Goal: Task Accomplishment & Management: Use online tool/utility

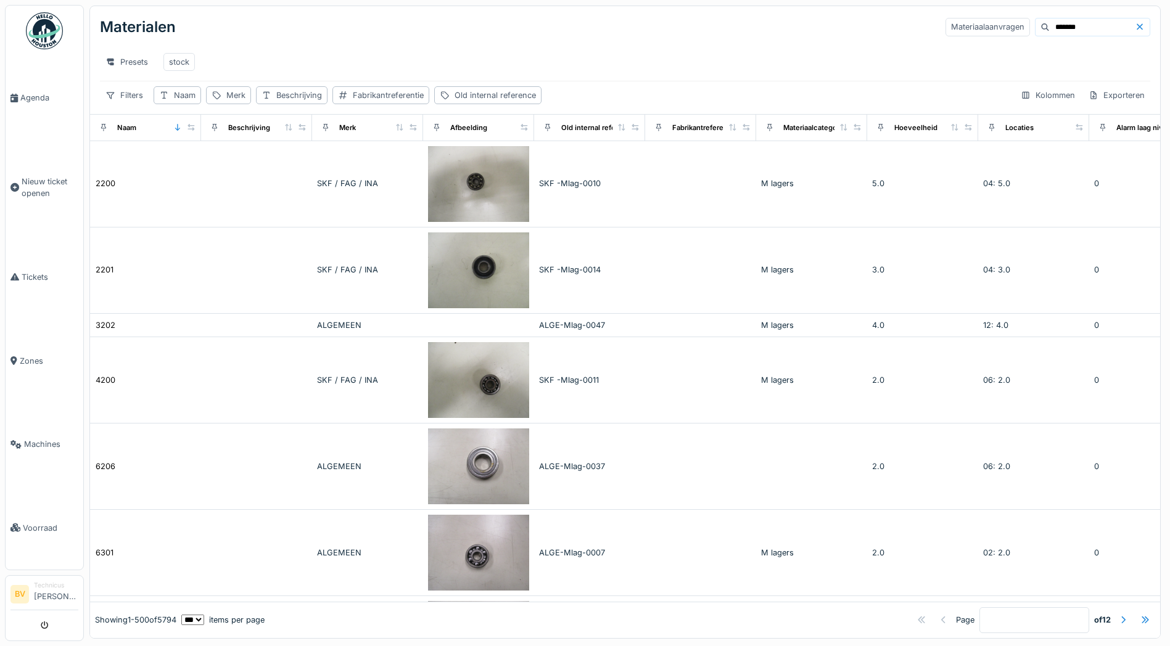
scroll to position [7, 0]
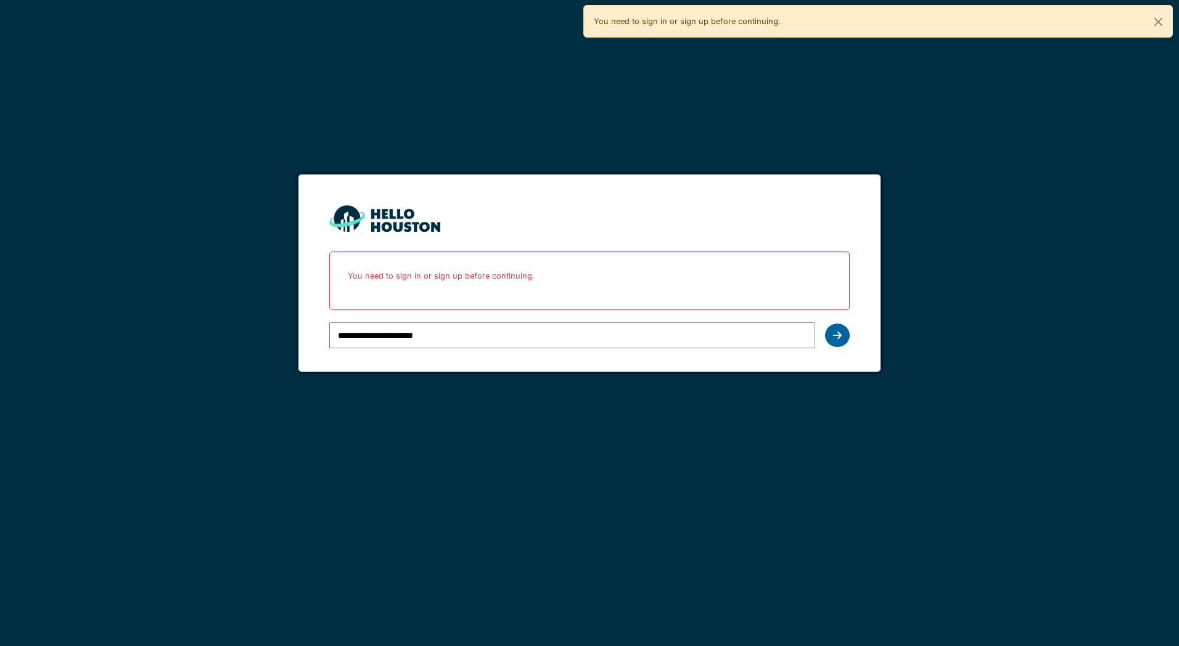
click at [834, 331] on icon at bounding box center [837, 336] width 9 height 10
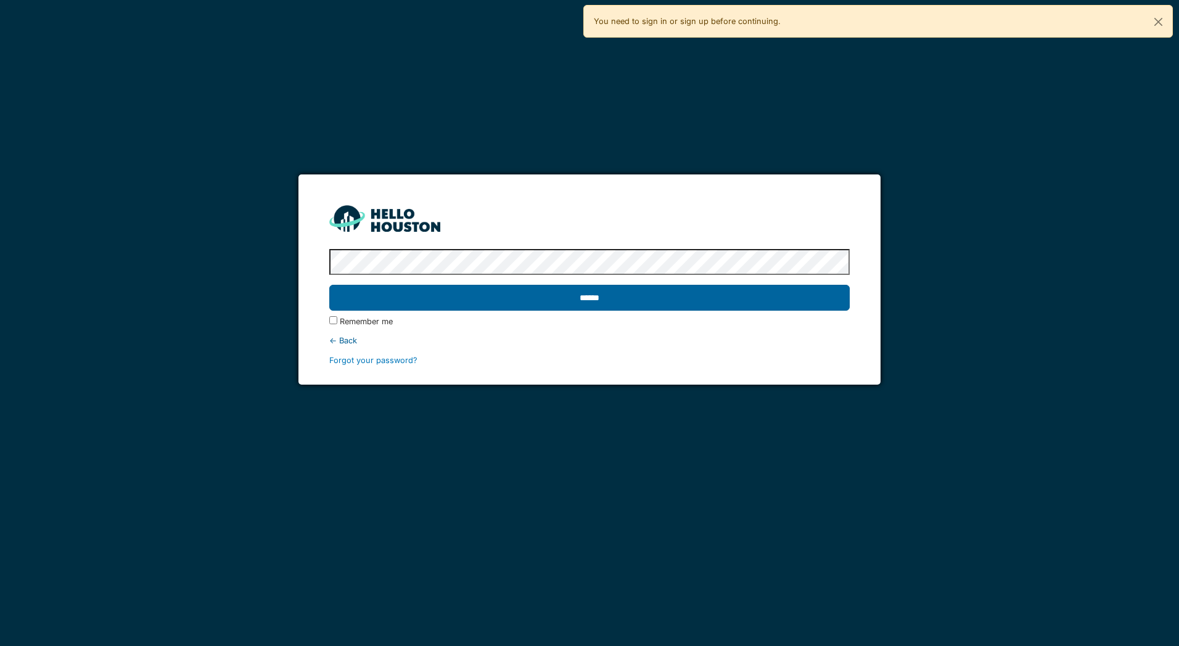
click at [597, 290] on input "******" at bounding box center [589, 298] width 520 height 26
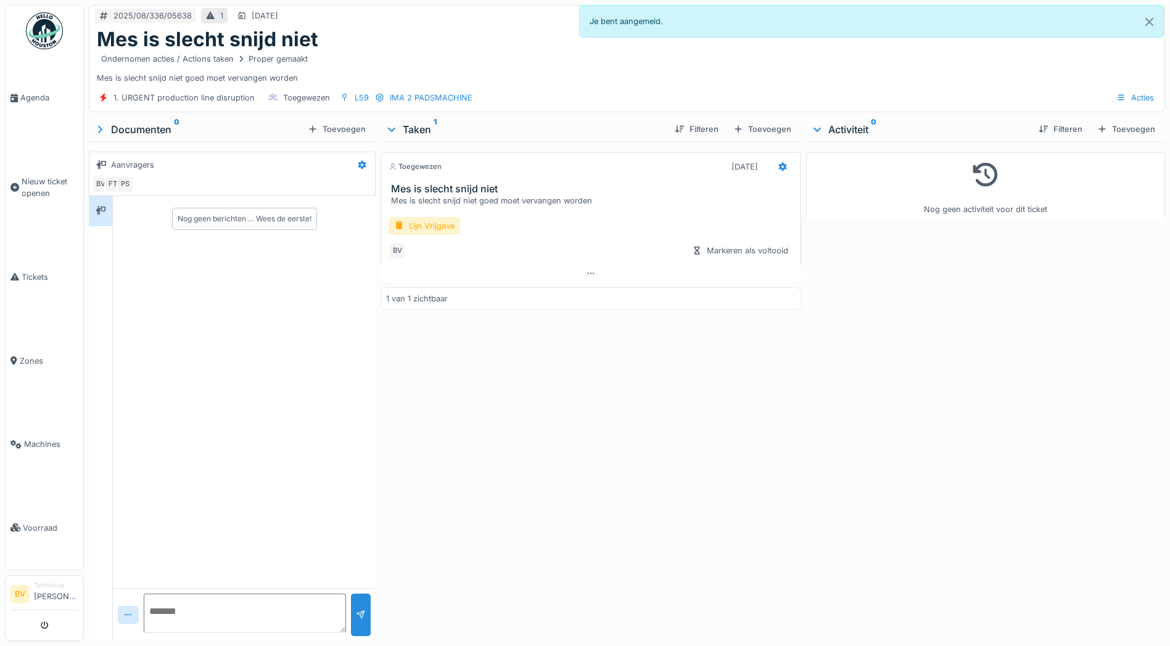
click at [37, 26] on img at bounding box center [44, 30] width 37 height 37
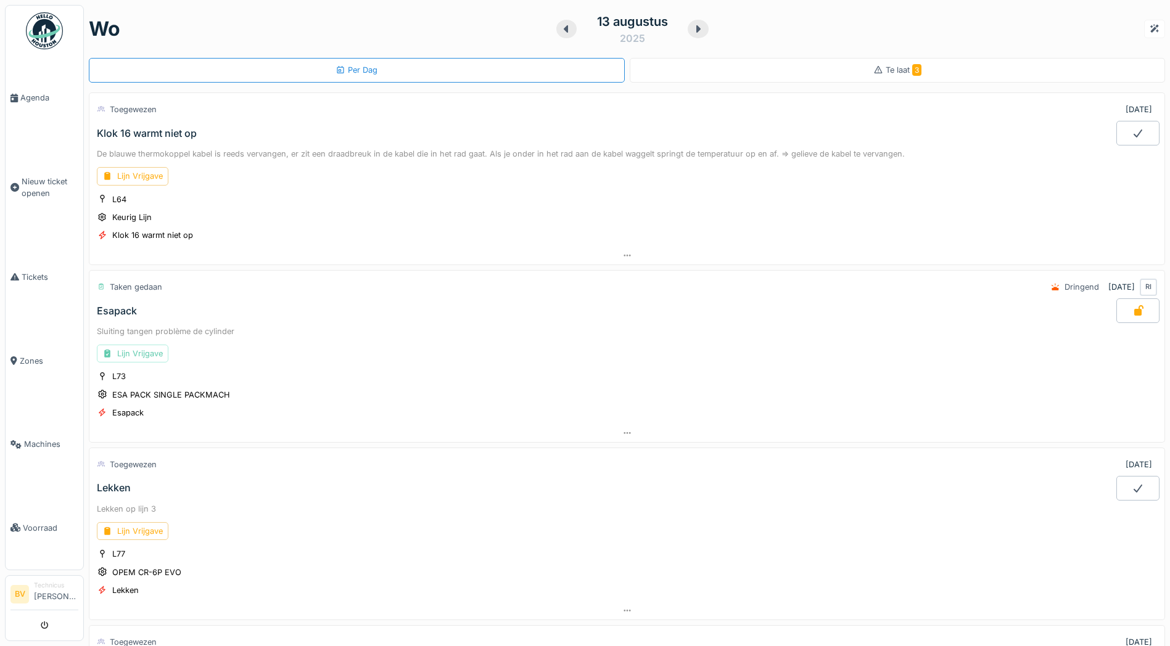
click at [145, 350] on div "Lijn Vrijgave" at bounding box center [133, 354] width 72 height 18
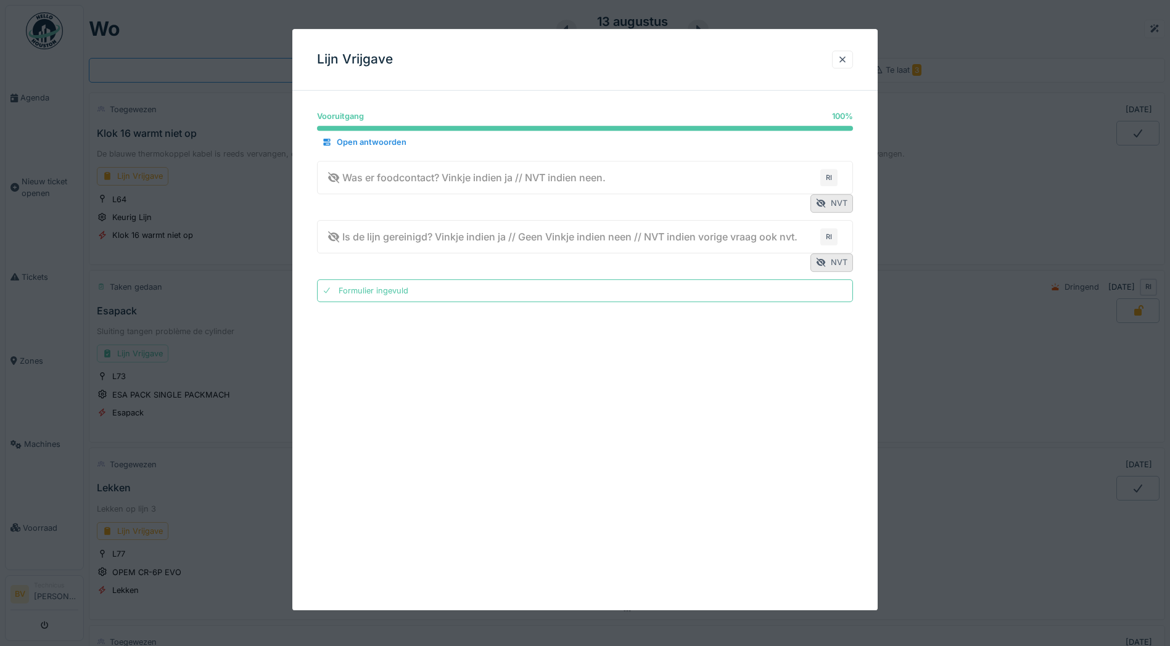
click at [961, 133] on div at bounding box center [585, 323] width 1170 height 646
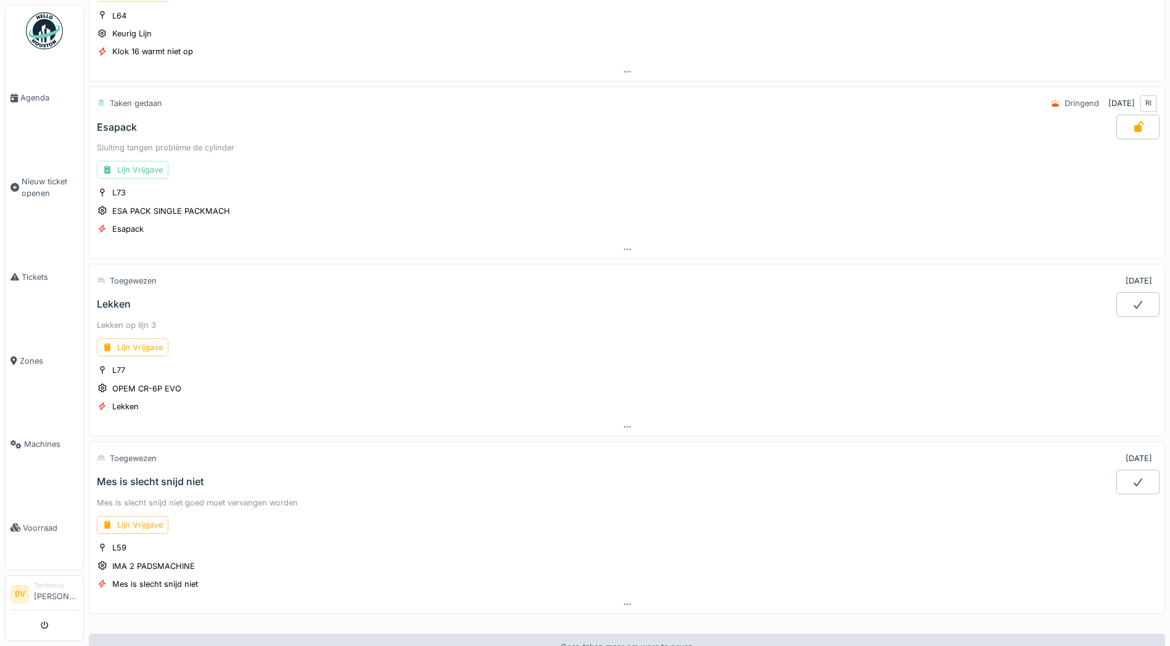
scroll to position [185, 0]
click at [136, 346] on div "Lijn Vrijgave" at bounding box center [133, 346] width 72 height 18
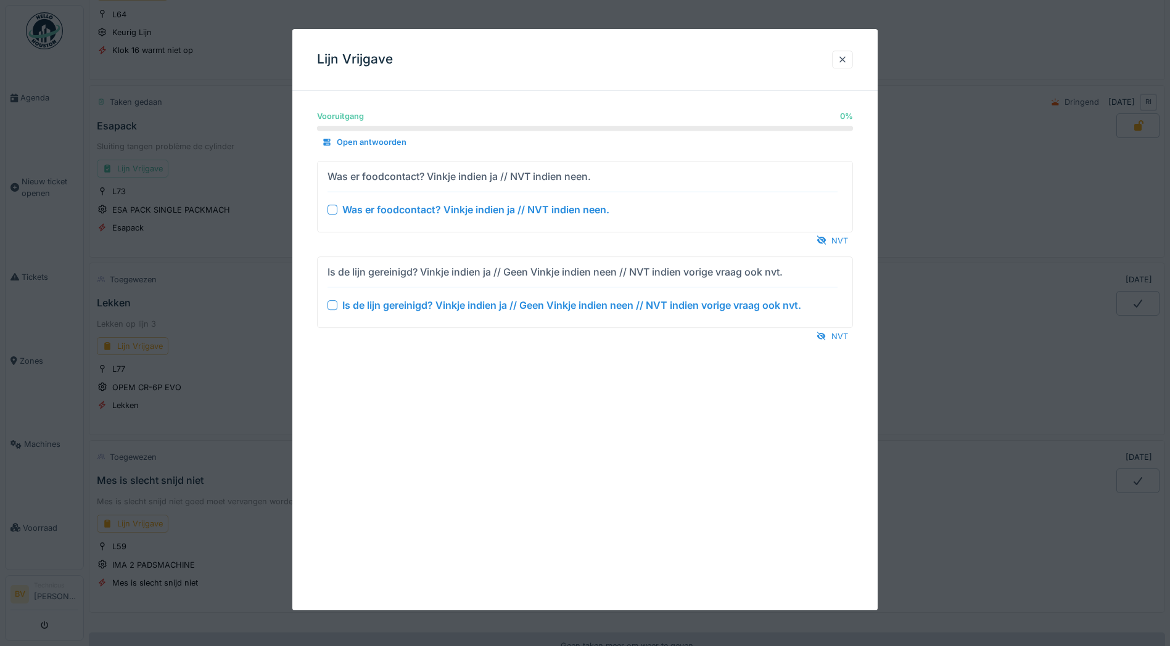
drag, startPoint x: 821, startPoint y: 235, endPoint x: 823, endPoint y: 244, distance: 9.6
click at [820, 234] on div "NVT" at bounding box center [832, 240] width 41 height 17
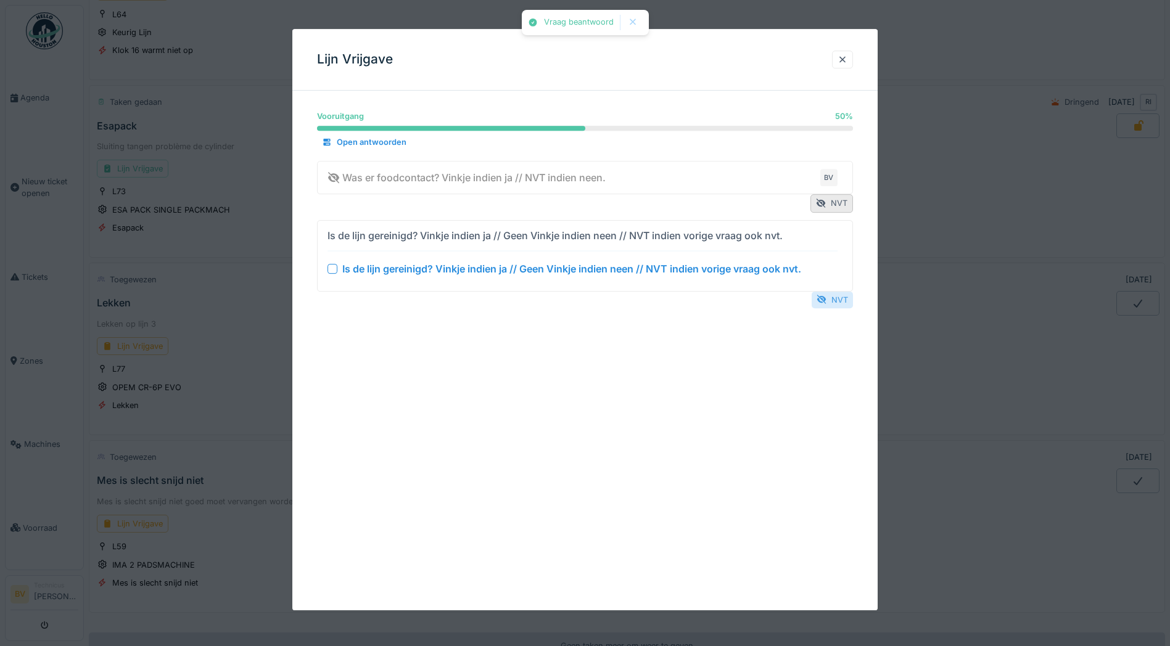
click at [853, 303] on div "NVT" at bounding box center [832, 300] width 41 height 17
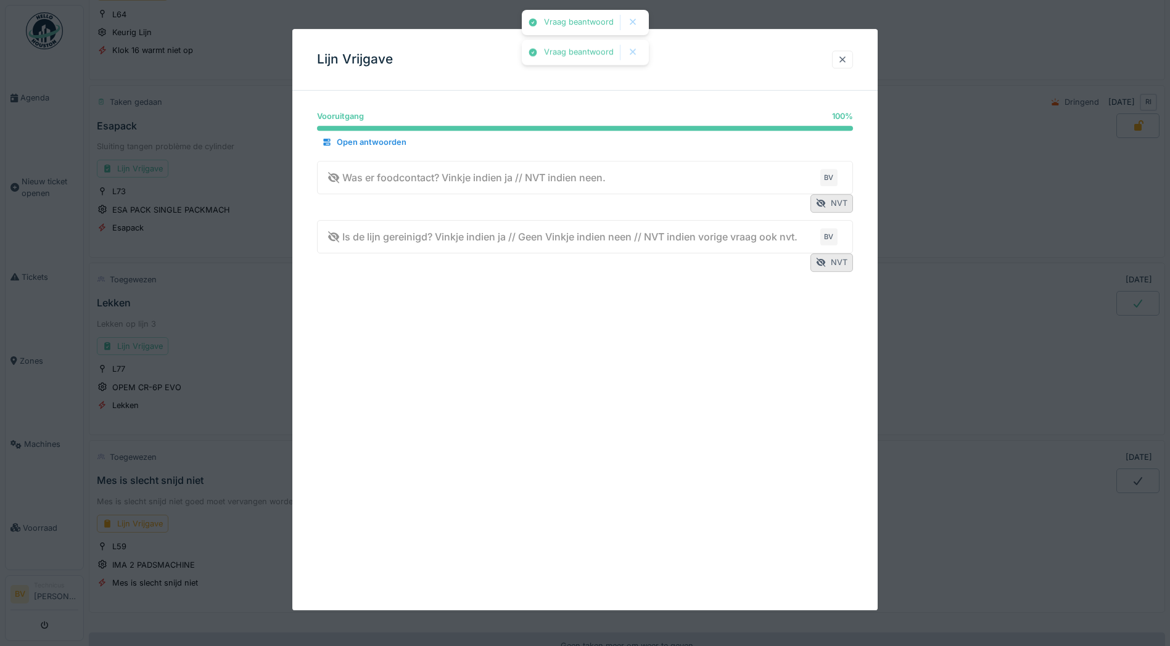
click at [847, 65] on div at bounding box center [842, 60] width 10 height 12
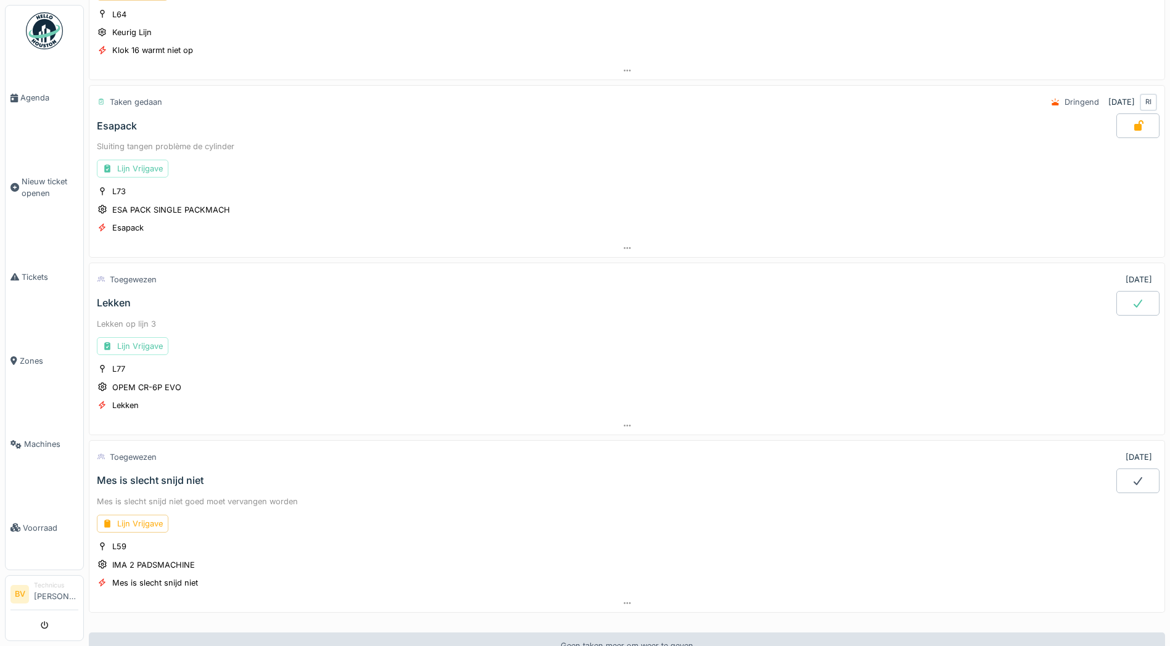
click at [1130, 303] on div at bounding box center [1137, 303] width 43 height 25
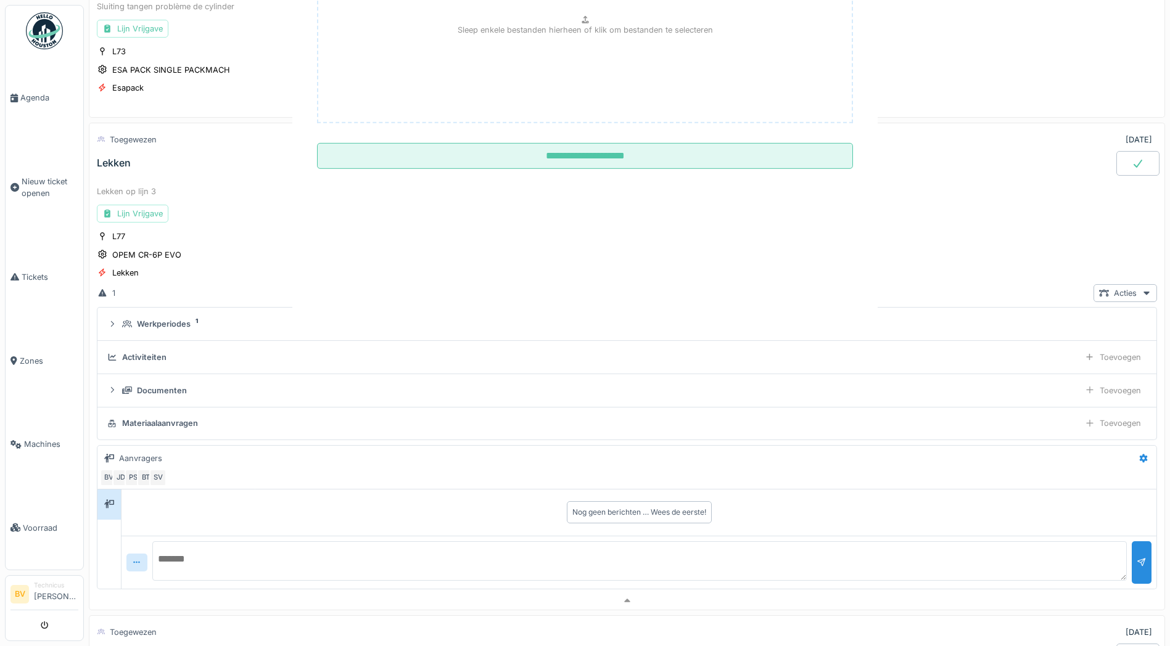
scroll to position [398, 0]
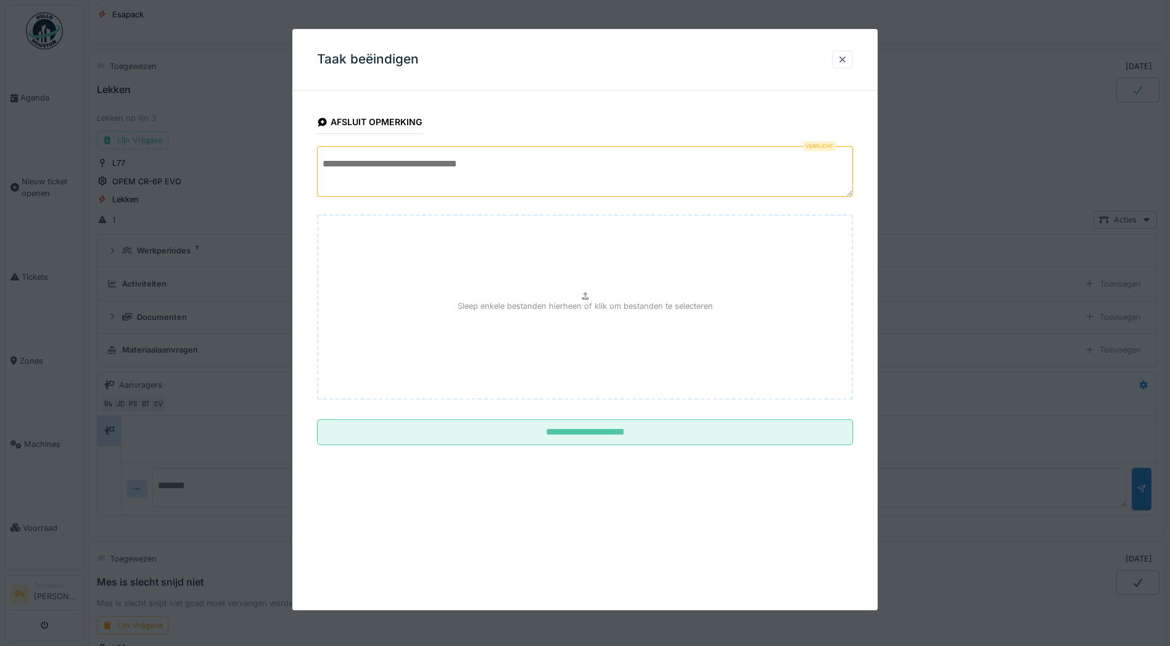
click at [406, 176] on textarea at bounding box center [585, 171] width 536 height 51
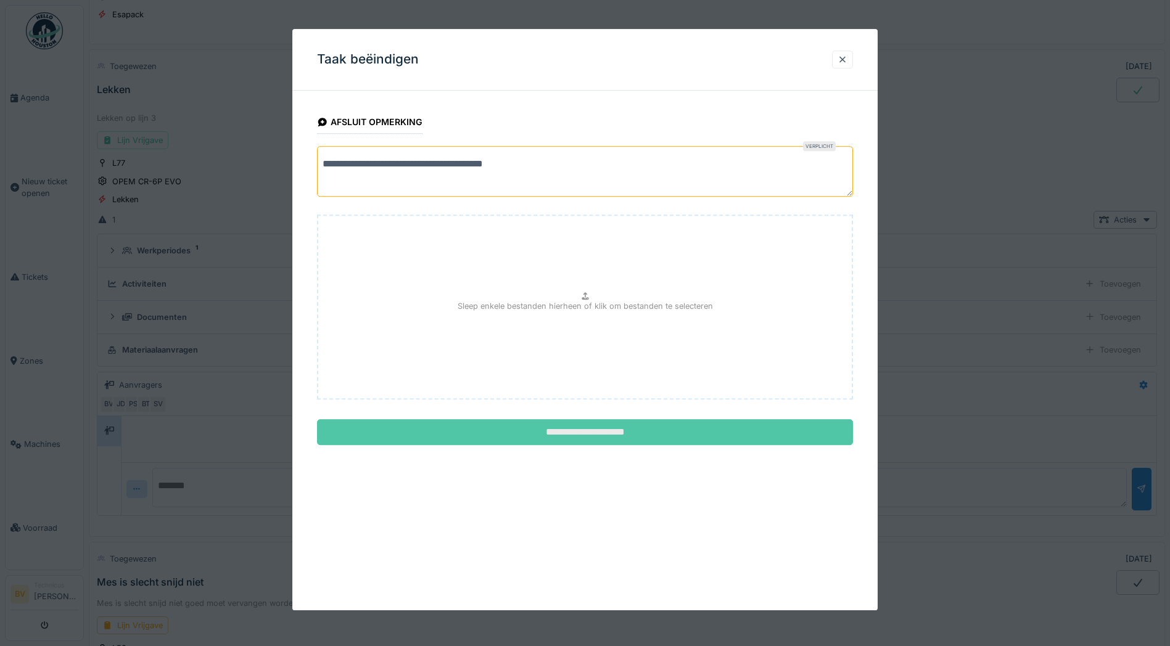
type textarea "**********"
click at [545, 427] on input "**********" at bounding box center [585, 432] width 536 height 26
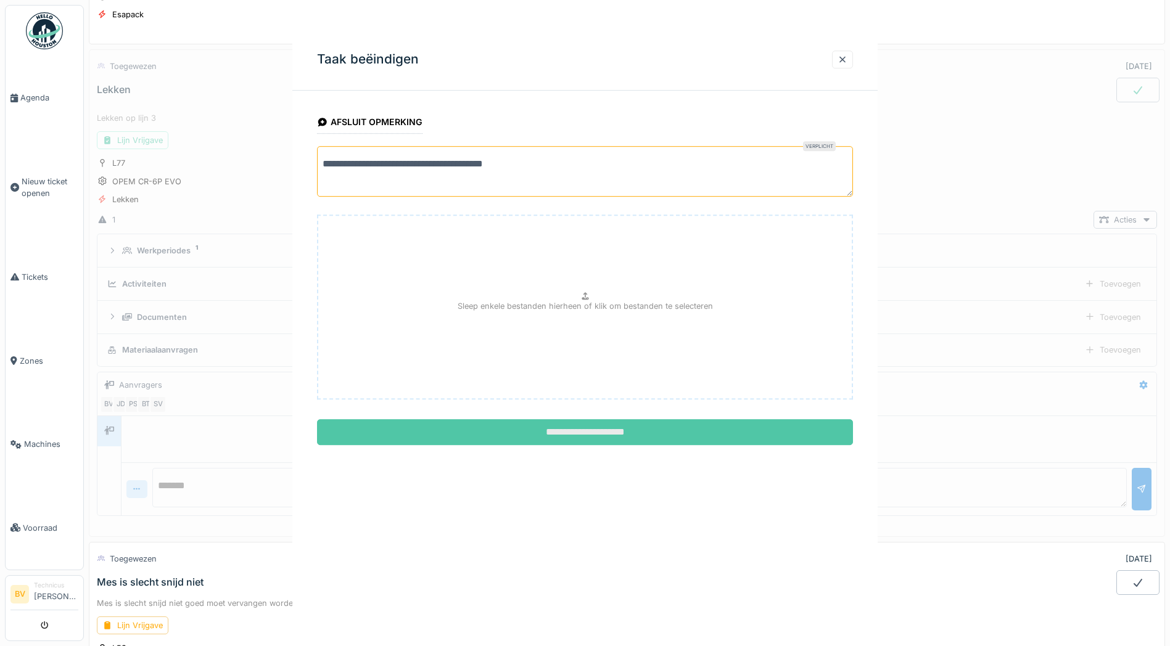
scroll to position [313, 0]
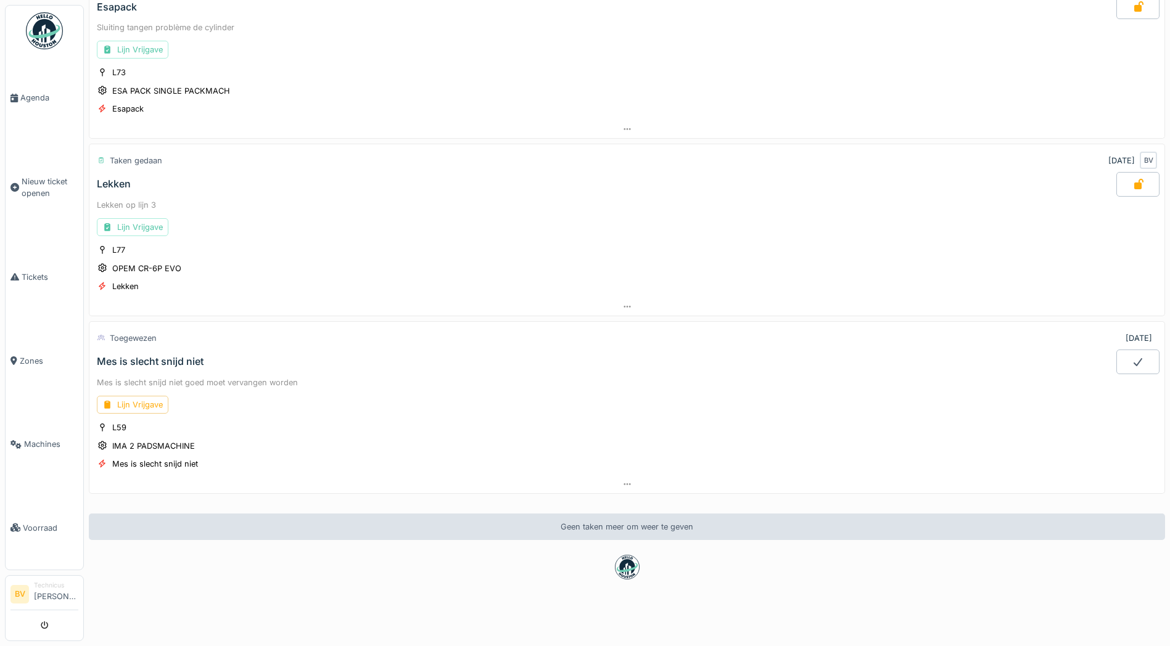
click at [161, 356] on div "Mes is slecht snijd niet" at bounding box center [150, 362] width 107 height 12
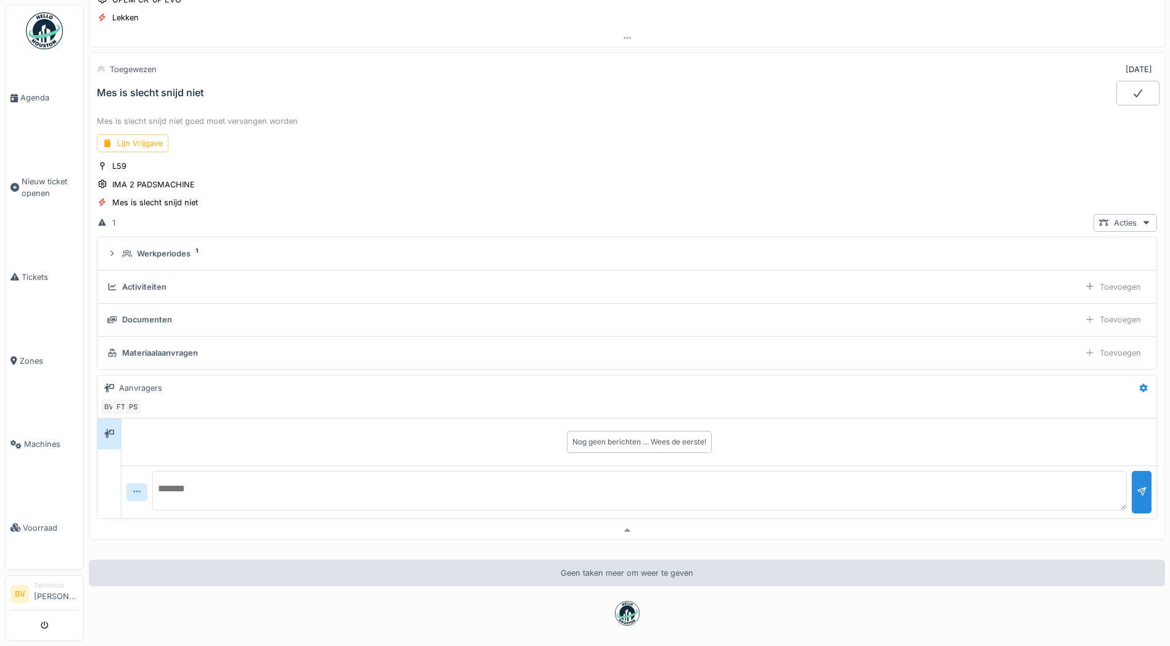
scroll to position [576, 0]
click at [150, 138] on div "Lijn Vrijgave" at bounding box center [133, 140] width 72 height 18
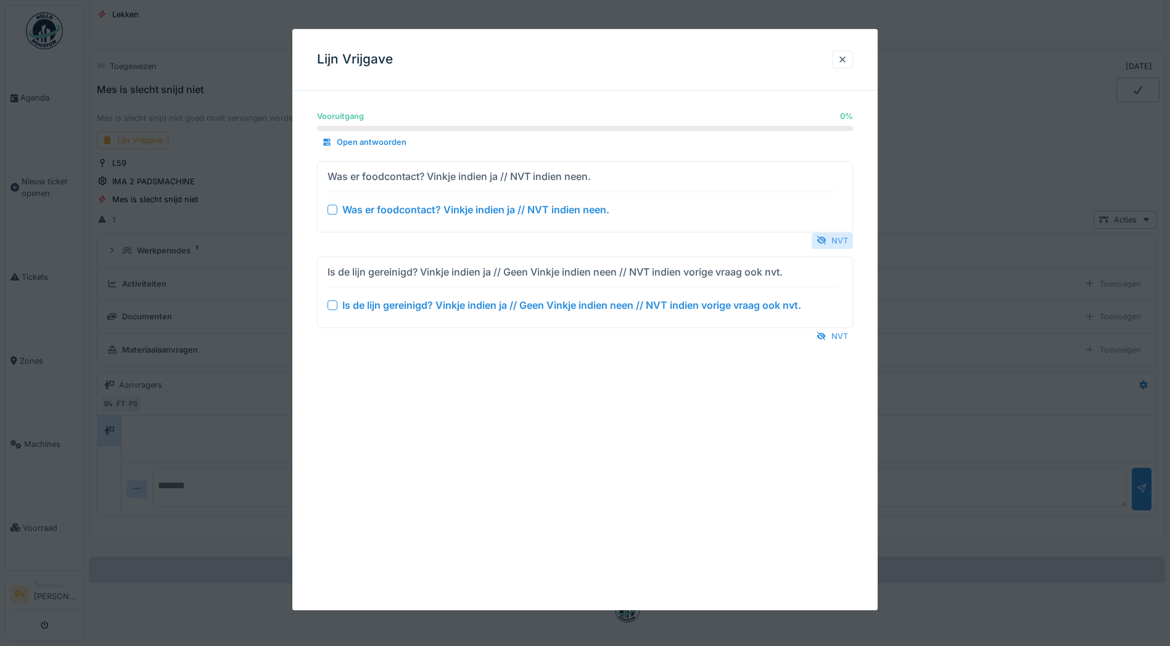
click at [846, 244] on div "NVT" at bounding box center [832, 240] width 41 height 17
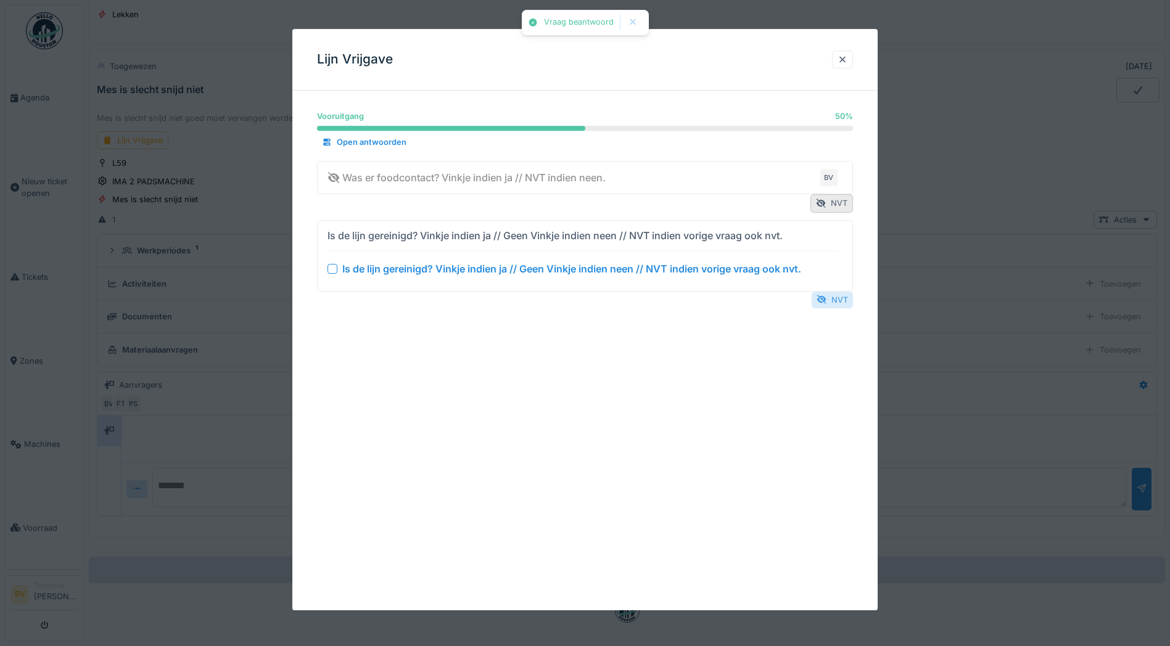
click at [844, 303] on div "NVT" at bounding box center [832, 300] width 41 height 17
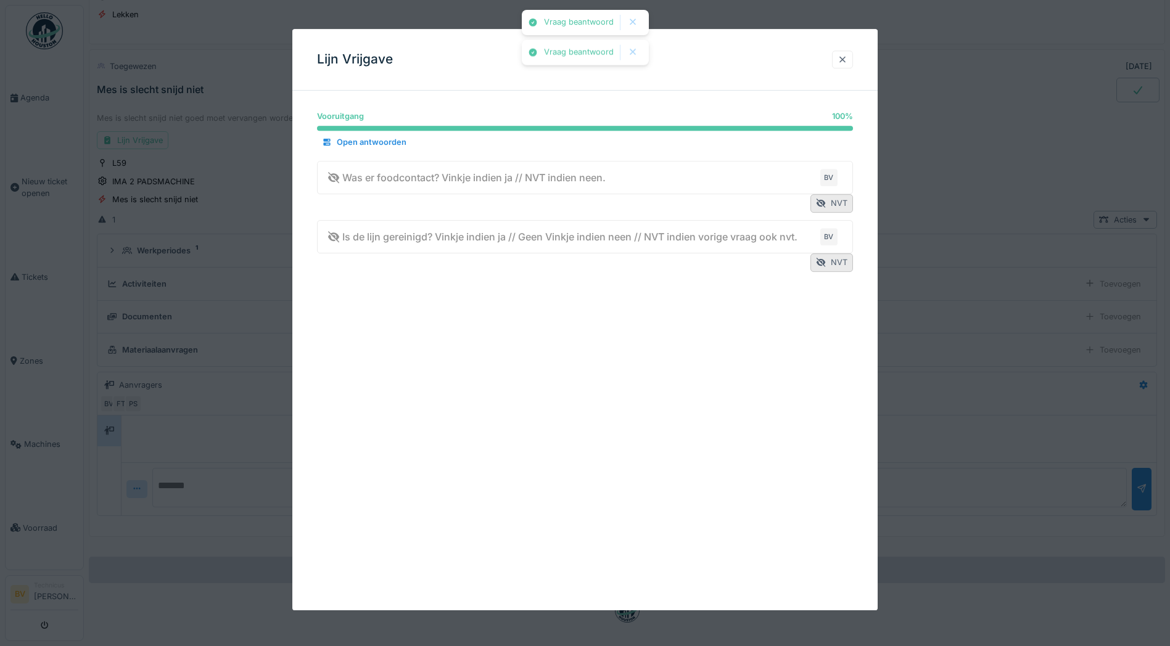
click at [846, 66] on div at bounding box center [842, 60] width 21 height 18
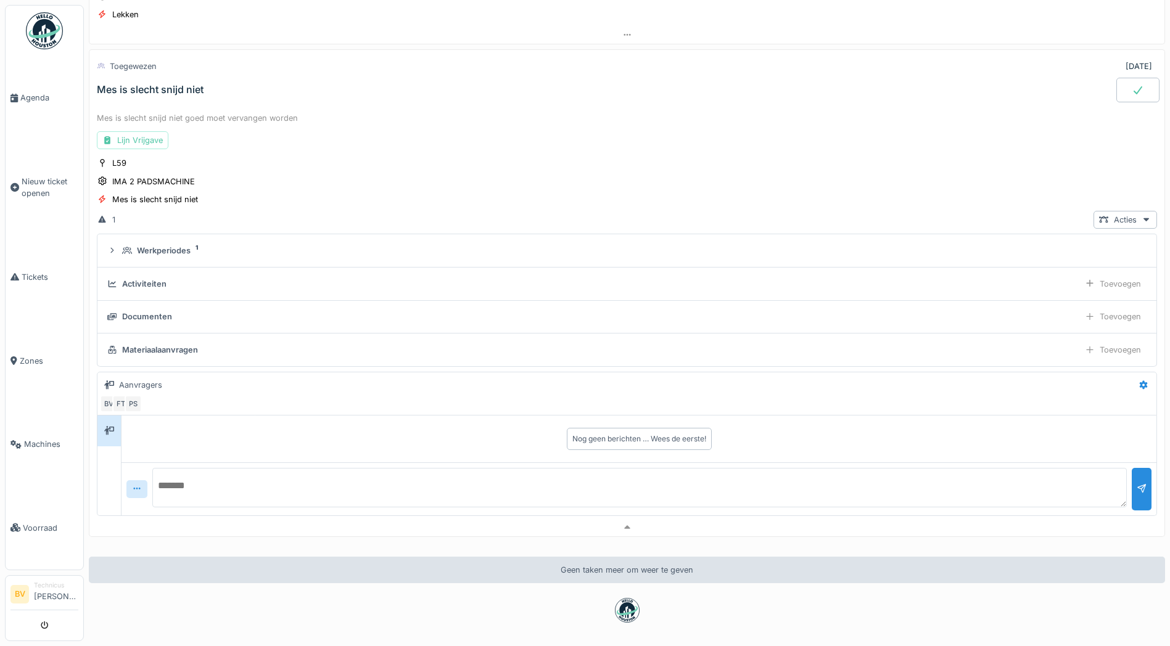
click at [1128, 87] on div at bounding box center [1137, 90] width 43 height 25
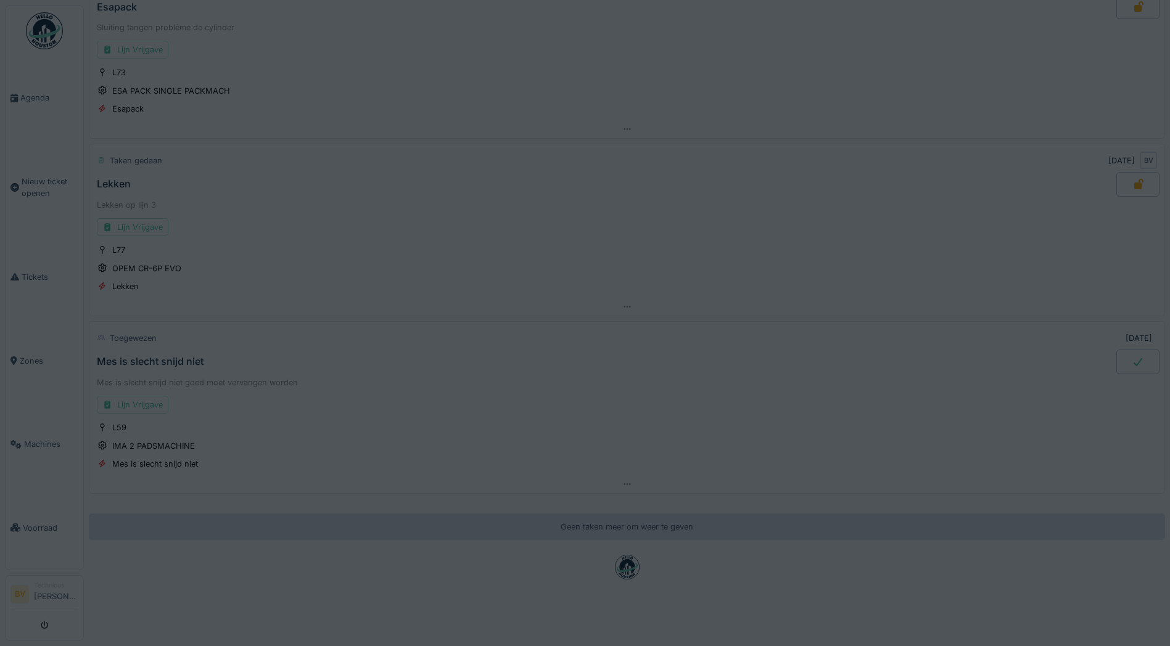
scroll to position [313, 0]
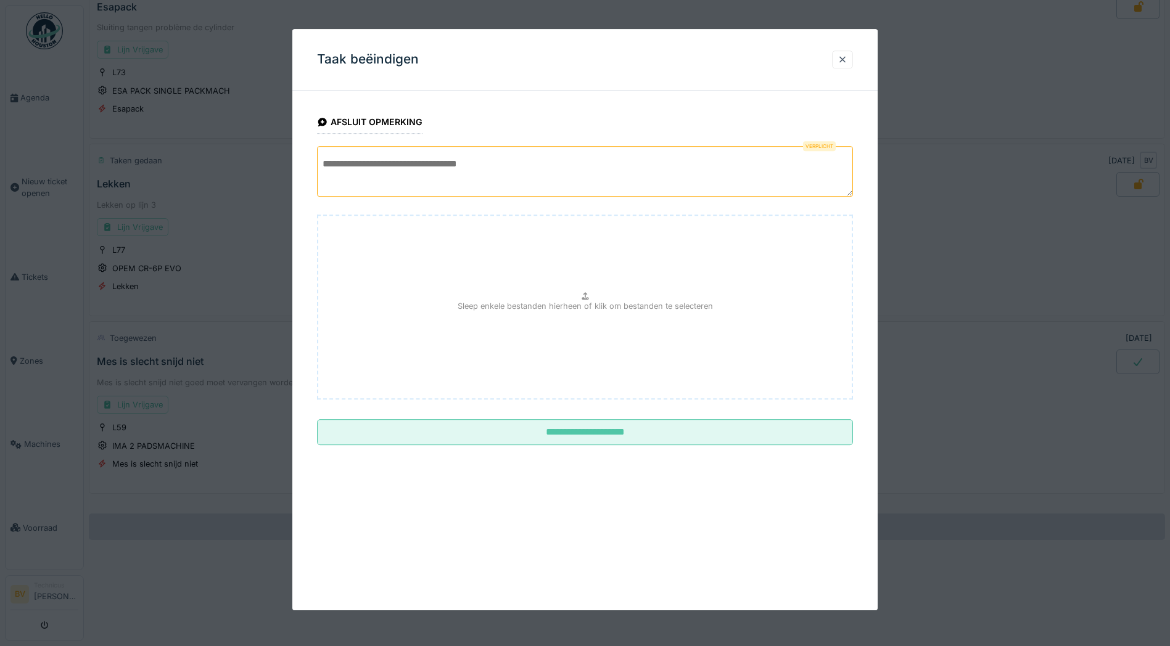
click at [635, 173] on textarea at bounding box center [585, 171] width 536 height 51
click at [441, 183] on textarea at bounding box center [585, 171] width 536 height 51
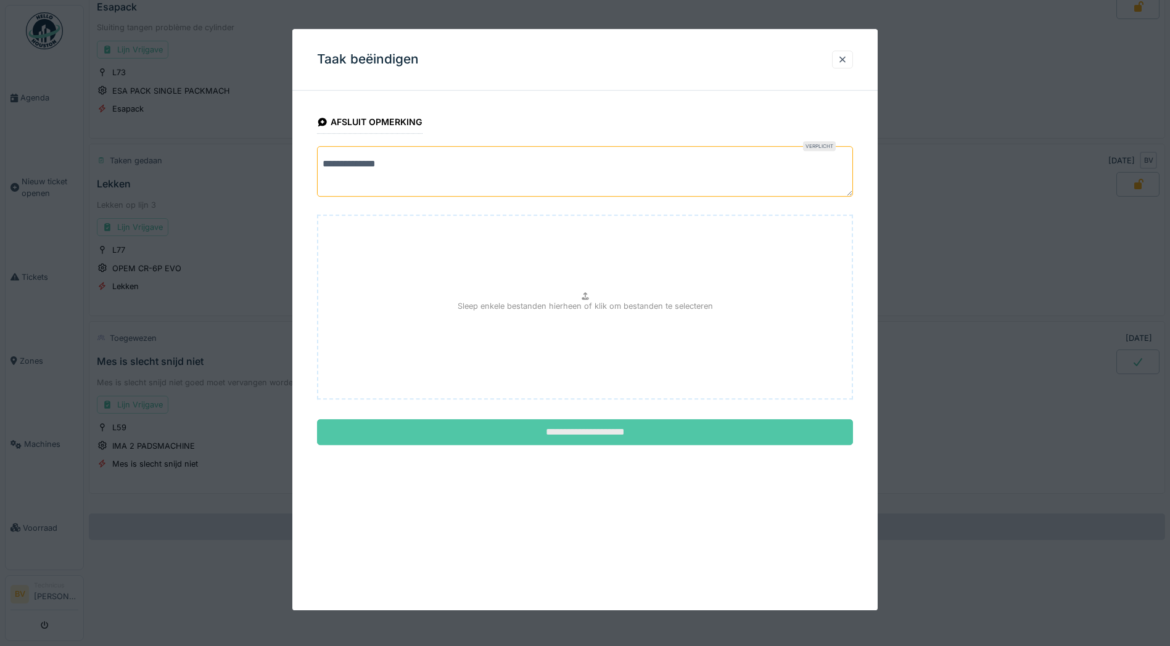
type textarea "**********"
click at [588, 437] on input "**********" at bounding box center [585, 432] width 536 height 26
